Goal: Task Accomplishment & Management: Use online tool/utility

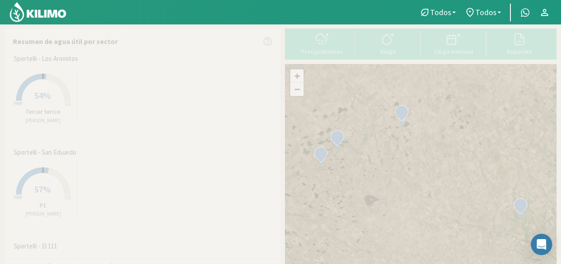
click at [33, 82] on rect at bounding box center [43, 101] width 71 height 71
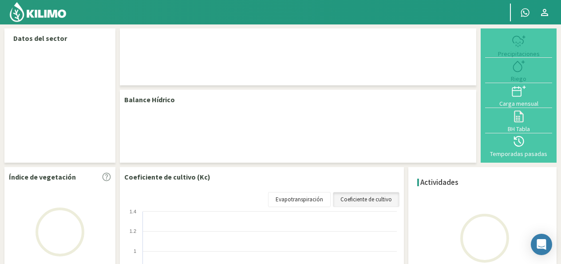
select select "1: Object"
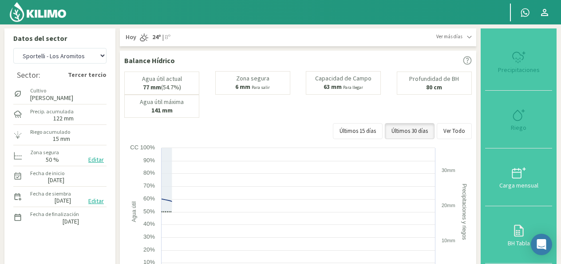
type input "15"
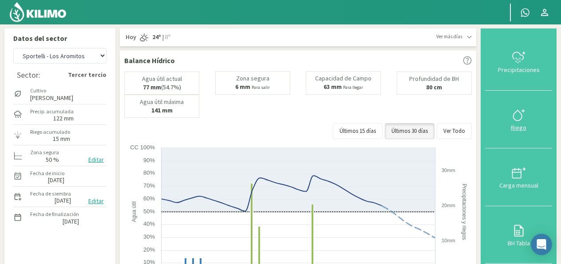
click at [520, 114] on icon at bounding box center [519, 115] width 14 height 14
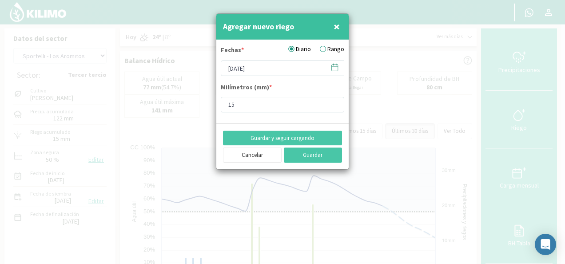
click at [332, 46] on label "Rango" at bounding box center [332, 48] width 24 height 9
click at [0, 0] on input "Rango" at bounding box center [0, 0] width 0 height 0
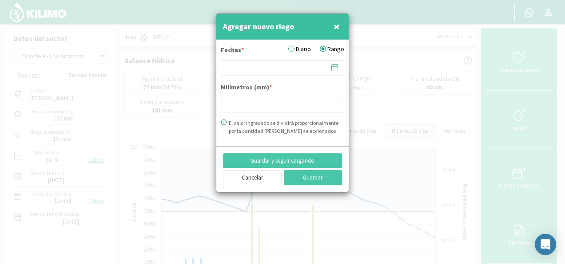
click at [335, 68] on icon at bounding box center [334, 67] width 8 height 8
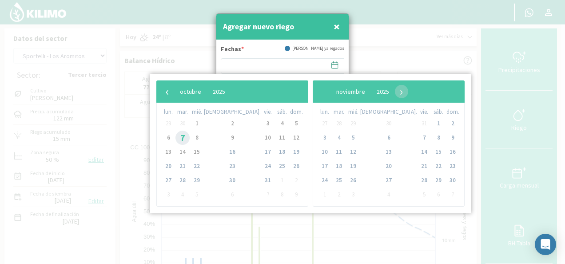
click at [186, 140] on span "7" at bounding box center [182, 138] width 14 height 14
click at [201, 139] on span "8" at bounding box center [197, 138] width 14 height 14
type input "07/10/2025 - 08/10/2025"
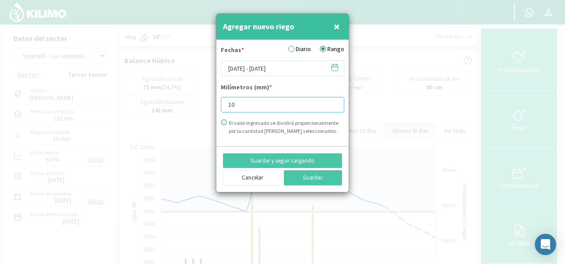
click at [333, 101] on input "10" at bounding box center [282, 105] width 123 height 16
click at [333, 101] on input "11" at bounding box center [282, 105] width 123 height 16
click at [333, 101] on input "12" at bounding box center [282, 105] width 123 height 16
click at [333, 101] on input "13" at bounding box center [282, 105] width 123 height 16
click at [333, 101] on input "14" at bounding box center [282, 105] width 123 height 16
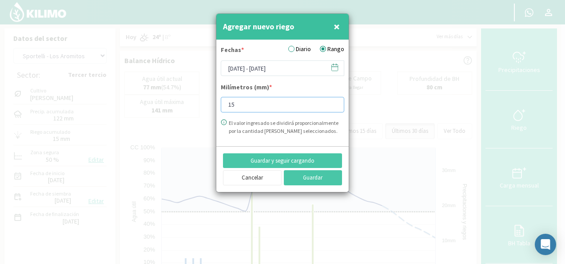
type input "15"
click at [333, 101] on input "15" at bounding box center [282, 105] width 123 height 16
click at [322, 178] on button "Guardar" at bounding box center [313, 177] width 59 height 15
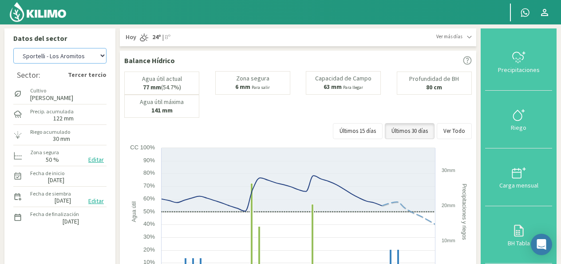
click at [100, 57] on select "[PERSON_NAME] - El 111 [PERSON_NAME] - Los Aromitos [PERSON_NAME] [PERSON_NAME]…" at bounding box center [59, 56] width 93 height 16
click at [13, 48] on select "[PERSON_NAME] - El 111 [PERSON_NAME] - Los Aromitos [PERSON_NAME] [PERSON_NAME]…" at bounding box center [59, 56] width 93 height 16
select select "7: Object"
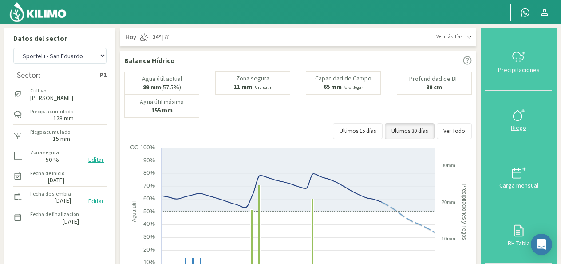
click at [508, 114] on div at bounding box center [519, 115] width 62 height 14
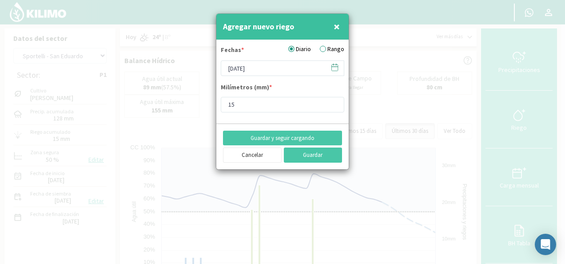
click at [328, 51] on label "Rango" at bounding box center [332, 48] width 24 height 9
click at [0, 0] on input "Rango" at bounding box center [0, 0] width 0 height 0
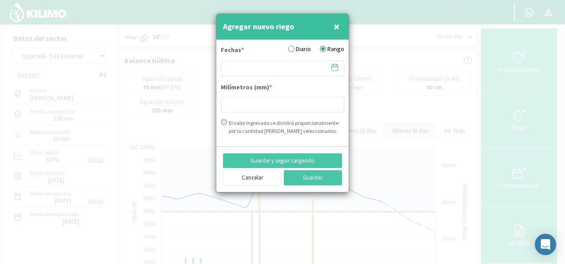
click at [336, 71] on icon at bounding box center [334, 67] width 8 height 8
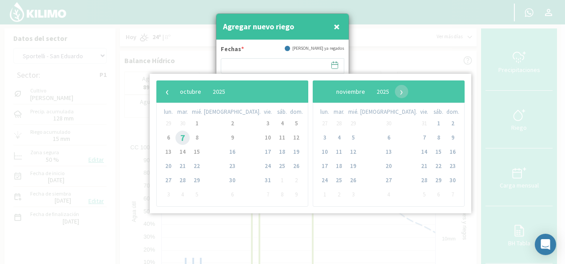
click at [189, 136] on span "7" at bounding box center [182, 138] width 14 height 14
click at [202, 140] on span "8" at bounding box center [197, 138] width 14 height 14
type input "07/10/2025 - 08/10/2025"
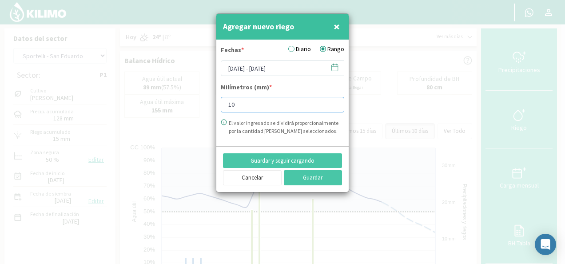
click at [334, 101] on input "10" at bounding box center [282, 105] width 123 height 16
click at [334, 101] on input "11" at bounding box center [282, 105] width 123 height 16
click at [334, 101] on input "13" at bounding box center [282, 105] width 123 height 16
click at [334, 101] on input "14" at bounding box center [282, 105] width 123 height 16
type input "15"
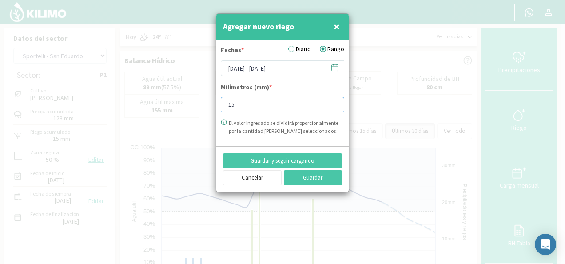
click at [334, 101] on input "15" at bounding box center [282, 105] width 123 height 16
click at [319, 179] on button "Guardar" at bounding box center [313, 177] width 59 height 15
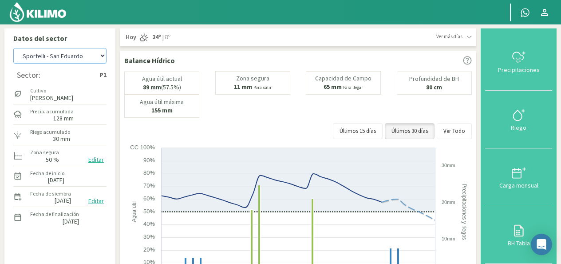
click at [99, 57] on select "[PERSON_NAME] - El 111 [PERSON_NAME] - Los Aromitos [PERSON_NAME] [PERSON_NAME]…" at bounding box center [59, 56] width 93 height 16
click at [13, 48] on select "[PERSON_NAME] - El 111 [PERSON_NAME] - Los Aromitos [PERSON_NAME] [PERSON_NAME]…" at bounding box center [59, 56] width 93 height 16
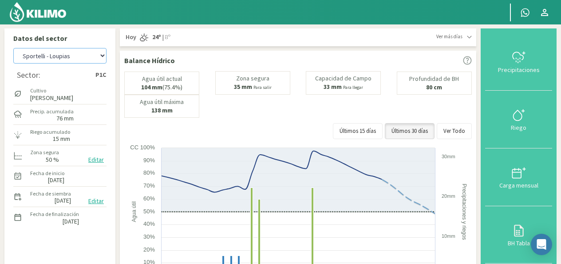
click at [103, 56] on select "[PERSON_NAME] - El 111 [PERSON_NAME] - Los Aromitos [PERSON_NAME] [PERSON_NAME]…" at bounding box center [59, 56] width 93 height 16
click at [13, 48] on select "[PERSON_NAME] - El 111 [PERSON_NAME] - Los Aromitos [PERSON_NAME] [PERSON_NAME]…" at bounding box center [59, 56] width 93 height 16
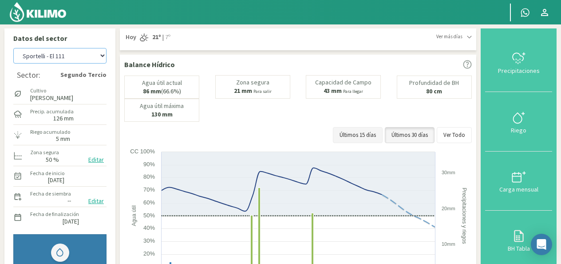
select select "9: Object"
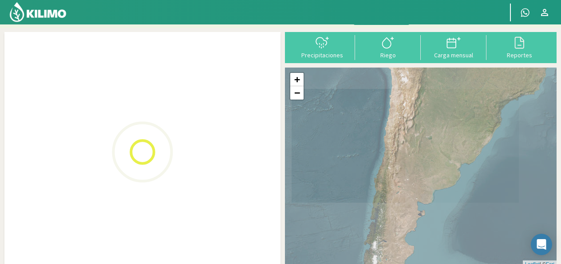
scroll to position [18, 0]
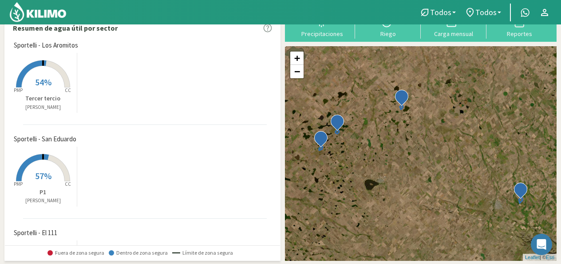
click at [64, 77] on icon at bounding box center [43, 73] width 54 height 27
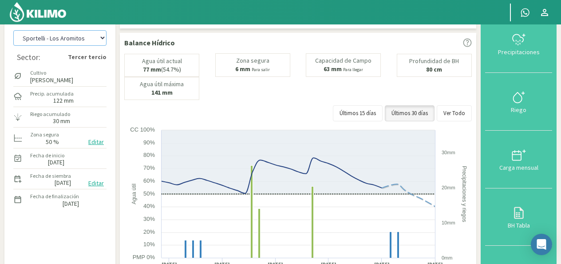
click at [101, 40] on select "[PERSON_NAME] - El 111 [PERSON_NAME] - Los Aromitos [PERSON_NAME] [PERSON_NAME]…" at bounding box center [59, 38] width 93 height 16
click at [13, 30] on select "[PERSON_NAME] - El 111 [PERSON_NAME] - Los Aromitos [PERSON_NAME] [PERSON_NAME]…" at bounding box center [59, 38] width 93 height 16
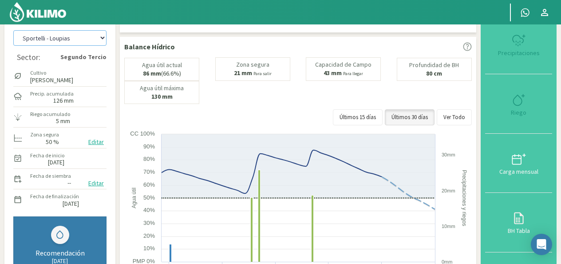
select select "7: Object"
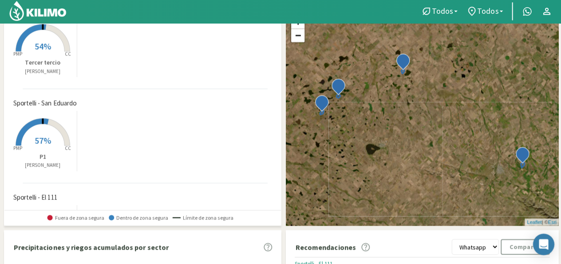
scroll to position [53, 0]
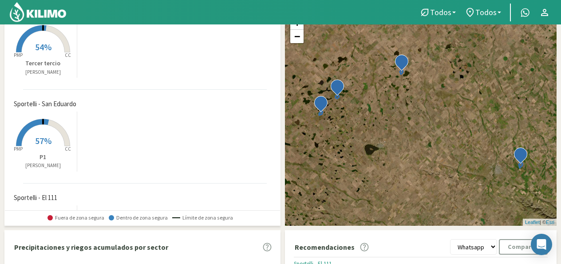
click at [45, 202] on span "Sportelli - El 111" at bounding box center [36, 198] width 44 height 10
click at [32, 205] on rect at bounding box center [43, 240] width 71 height 71
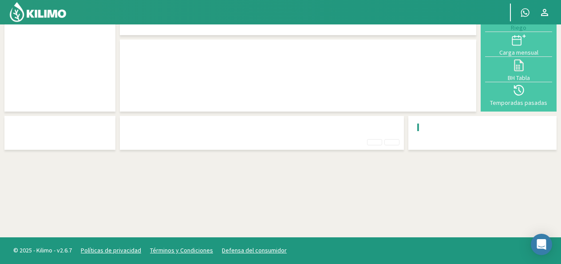
scroll to position [53, 0]
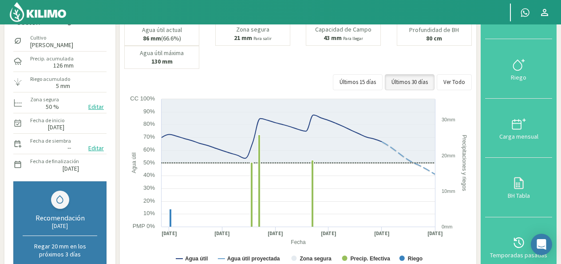
click at [479, 59] on div "Datos del sector [PERSON_NAME] - El 111 [PERSON_NAME] - Los Aromitos [PERSON_NA…" at bounding box center [280, 254] width 552 height 556
drag, startPoint x: 480, startPoint y: 41, endPoint x: 481, endPoint y: 27, distance: 14.3
click at [481, 27] on div "Datos del sector [PERSON_NAME] - El 111 [PERSON_NAME] - Los Aromitos [PERSON_NA…" at bounding box center [280, 254] width 552 height 556
click at [471, 52] on div "Agua útil actual 86 mm (66.6%) [PERSON_NAME] 21 mm Para salir Capacidad [PERSON…" at bounding box center [298, 45] width 348 height 47
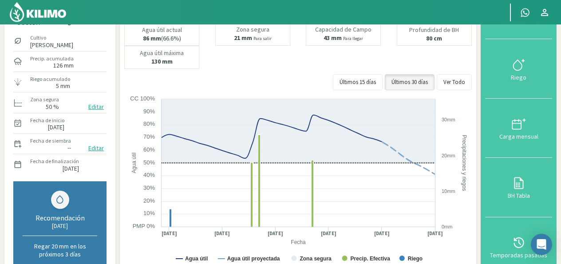
click at [292, 76] on div "Últimos 15 días Últimos 30 días Ver Todo" at bounding box center [298, 82] width 348 height 16
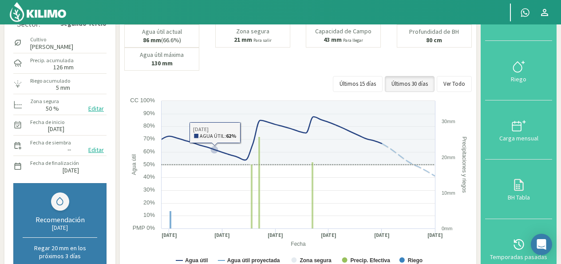
scroll to position [0, 0]
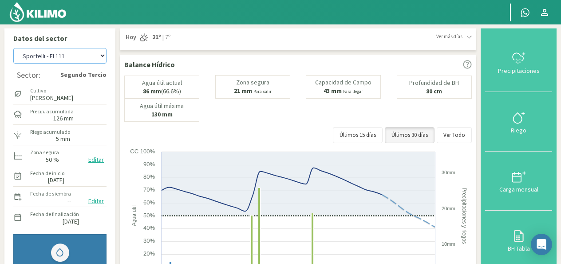
click at [101, 57] on select "[PERSON_NAME] - El 111 [PERSON_NAME] - Los Aromitos [PERSON_NAME] [PERSON_NAME]…" at bounding box center [59, 56] width 93 height 16
click at [13, 48] on select "[PERSON_NAME] - El 111 [PERSON_NAME] - Los Aromitos [PERSON_NAME] [PERSON_NAME]…" at bounding box center [59, 56] width 93 height 16
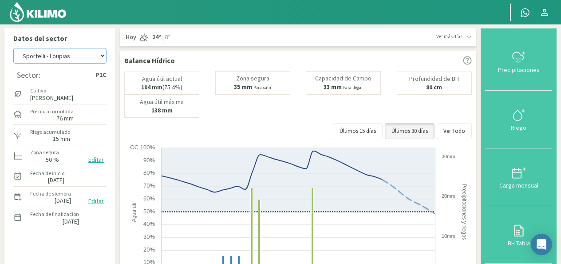
click at [102, 57] on select "[PERSON_NAME] - El 111 [PERSON_NAME] - Los Aromitos [PERSON_NAME] [PERSON_NAME]…" at bounding box center [59, 56] width 93 height 16
click at [13, 48] on select "[PERSON_NAME] - El 111 [PERSON_NAME] - Los Aromitos [PERSON_NAME] [PERSON_NAME]…" at bounding box center [59, 56] width 93 height 16
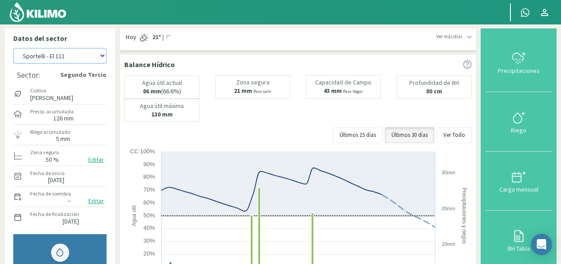
click at [101, 57] on select "[PERSON_NAME] - El 111 [PERSON_NAME] - Los Aromitos [PERSON_NAME] [PERSON_NAME]…" at bounding box center [59, 56] width 93 height 16
click at [13, 48] on select "[PERSON_NAME] - El 111 [PERSON_NAME] - Los Aromitos [PERSON_NAME] [PERSON_NAME]…" at bounding box center [59, 56] width 93 height 16
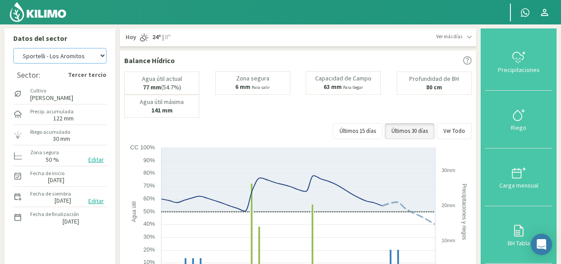
click at [103, 56] on select "[PERSON_NAME] - El 111 [PERSON_NAME] - Los Aromitos [PERSON_NAME] [PERSON_NAME]…" at bounding box center [59, 56] width 93 height 16
click at [13, 48] on select "[PERSON_NAME] - El 111 [PERSON_NAME] - Los Aromitos [PERSON_NAME] [PERSON_NAME]…" at bounding box center [59, 56] width 93 height 16
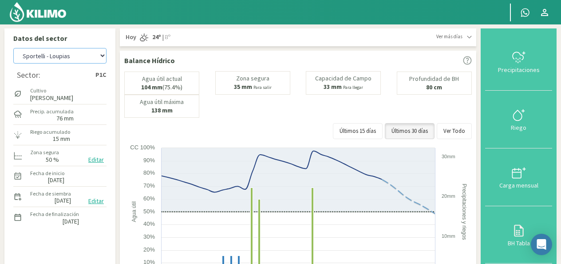
click at [105, 57] on select "[PERSON_NAME] - El 111 [PERSON_NAME] - Los Aromitos [PERSON_NAME] [PERSON_NAME]…" at bounding box center [59, 56] width 93 height 16
click at [13, 48] on select "[PERSON_NAME] - El 111 [PERSON_NAME] - Los Aromitos [PERSON_NAME] [PERSON_NAME]…" at bounding box center [59, 56] width 93 height 16
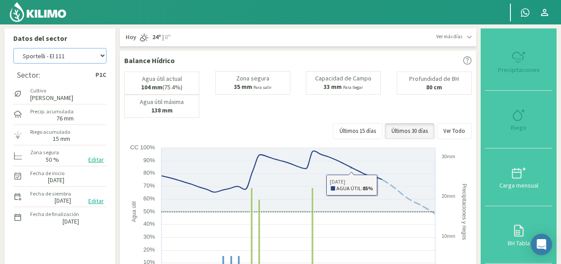
select select "20: Object"
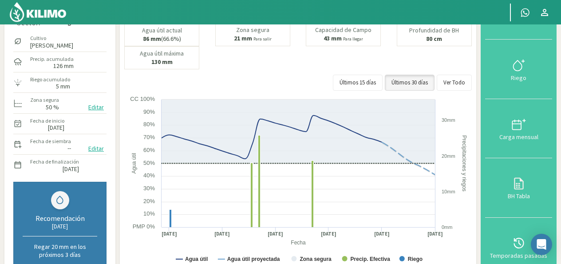
scroll to position [89, 0]
